Goal: Task Accomplishment & Management: Complete application form

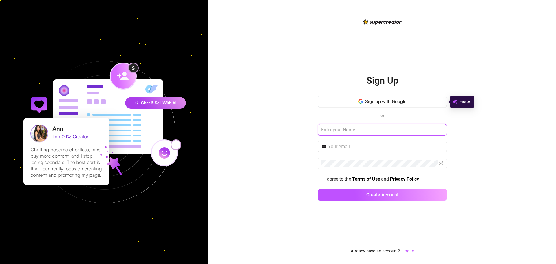
click at [379, 127] on input "text" at bounding box center [382, 130] width 129 height 12
click at [378, 130] on input "text" at bounding box center [382, 130] width 129 height 12
click at [372, 144] on input "text" at bounding box center [385, 146] width 115 height 7
type input "dave@pacificdg.com"
click at [357, 177] on strong "Terms of Use" at bounding box center [366, 179] width 28 height 6
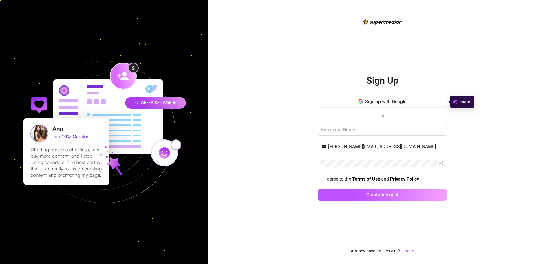
click at [319, 178] on input "I agree to the Terms of Use and Privacy Policy" at bounding box center [320, 179] width 4 height 4
checkbox input "true"
click at [337, 130] on input "text" at bounding box center [382, 130] width 129 height 12
type input "dave m"
click at [369, 197] on span "Create Account" at bounding box center [382, 195] width 32 height 6
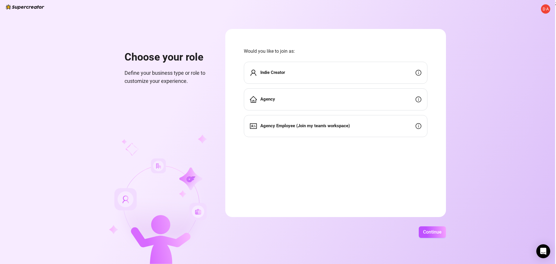
click at [359, 98] on div "Agency" at bounding box center [336, 99] width 184 height 22
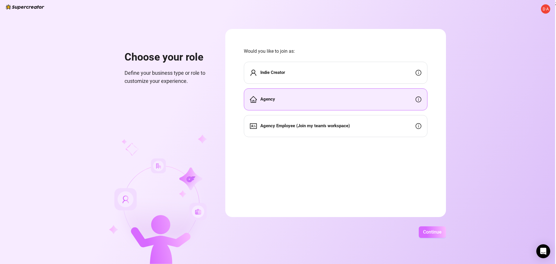
click at [426, 235] on button "Continue" at bounding box center [432, 232] width 27 height 12
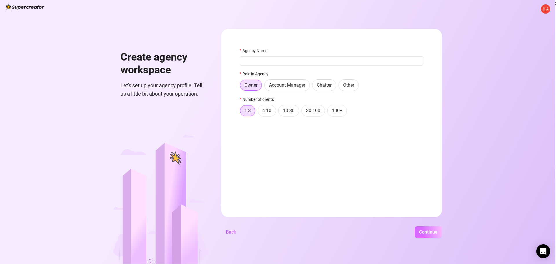
click at [426, 233] on span "Continue" at bounding box center [428, 232] width 19 height 6
click at [257, 60] on input "Agency Name" at bounding box center [332, 60] width 184 height 9
type input "unknown"
click at [438, 230] on button "Continue" at bounding box center [428, 232] width 27 height 12
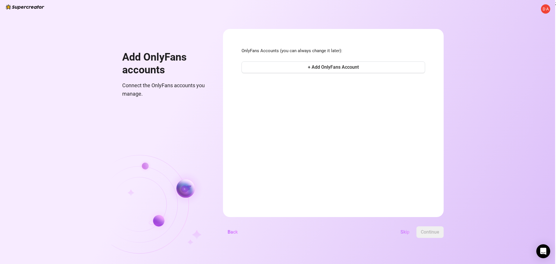
click at [403, 232] on span "Skip" at bounding box center [404, 232] width 9 height 6
